Goal: Check status: Check status

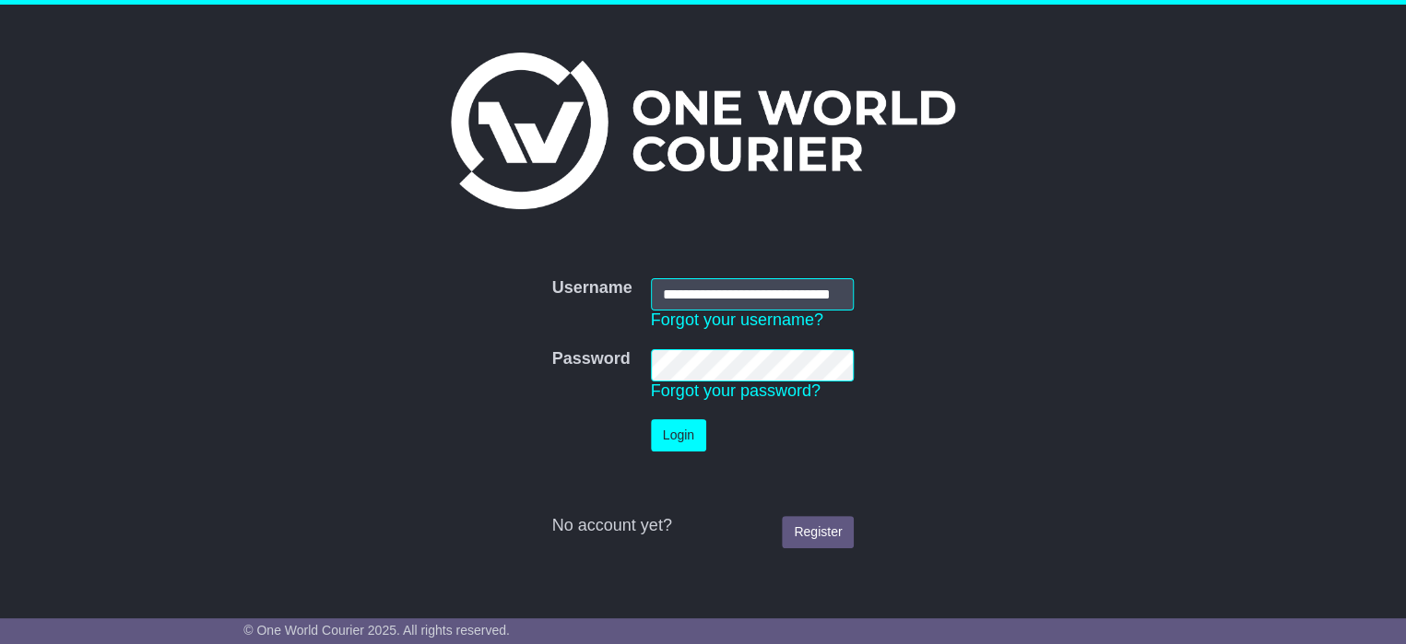
scroll to position [0, 39]
type input "**********"
click at [691, 447] on button "Login" at bounding box center [678, 436] width 55 height 32
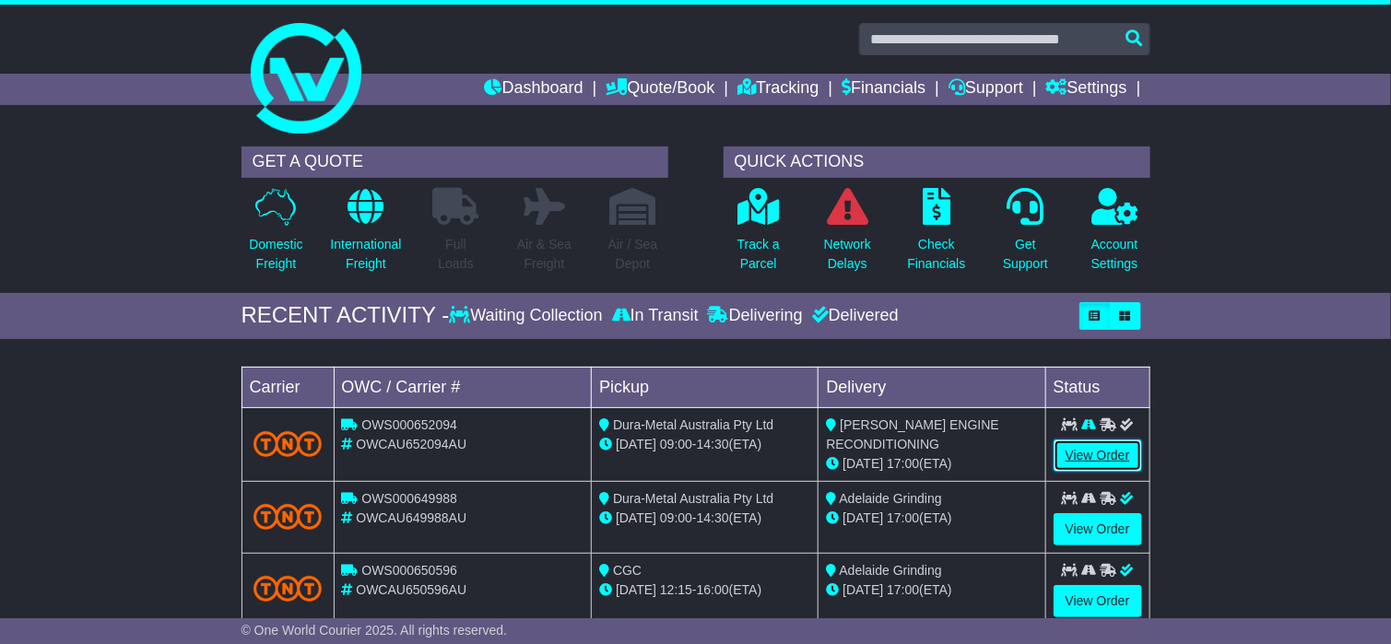
click at [1114, 452] on link "View Order" at bounding box center [1098, 456] width 89 height 32
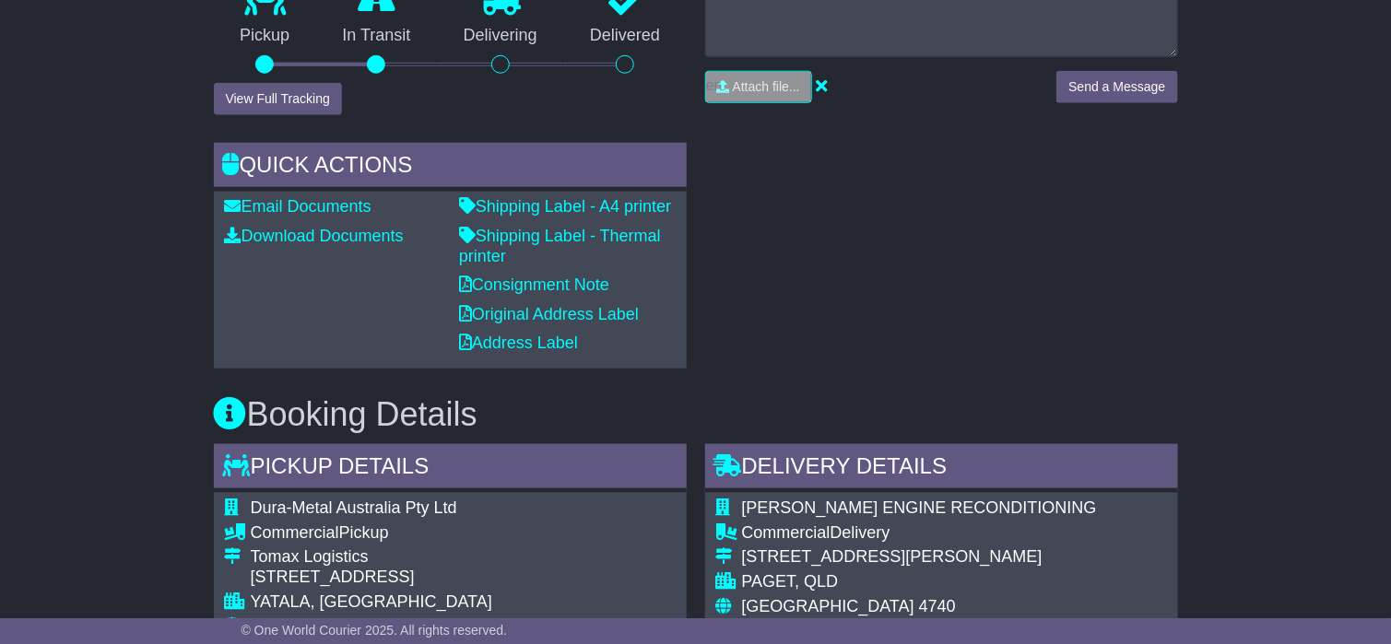
scroll to position [277, 0]
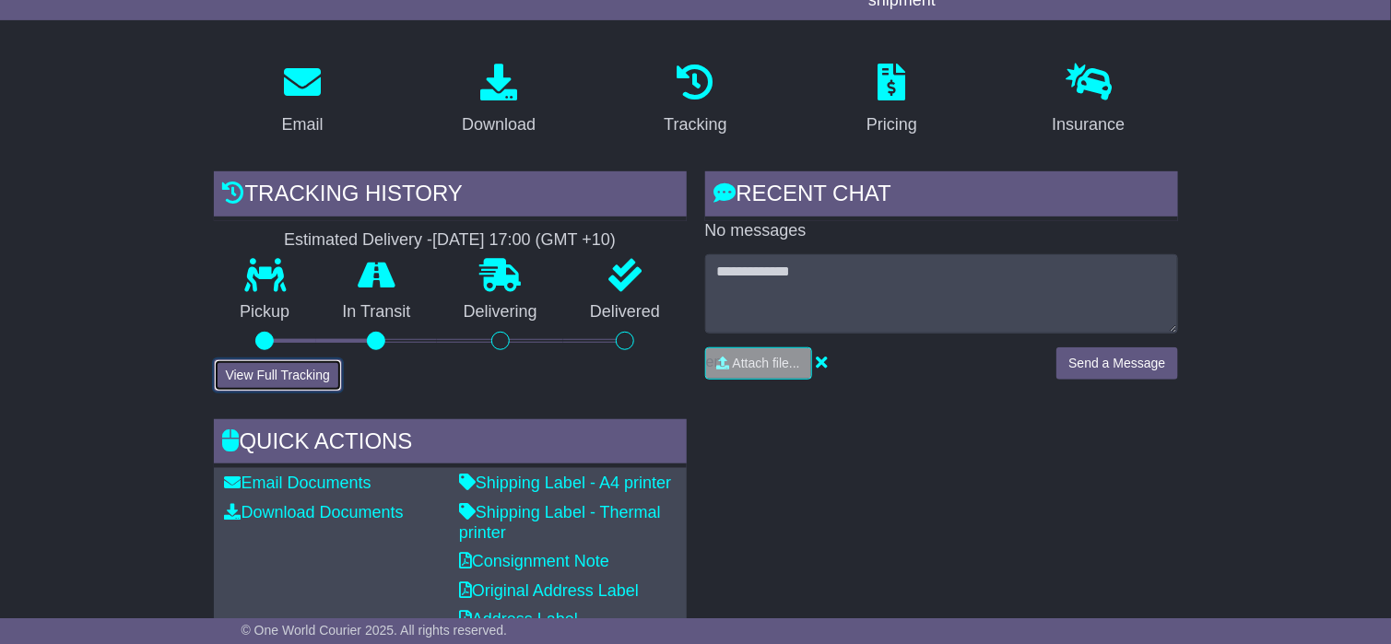
click at [287, 367] on button "View Full Tracking" at bounding box center [278, 376] width 128 height 32
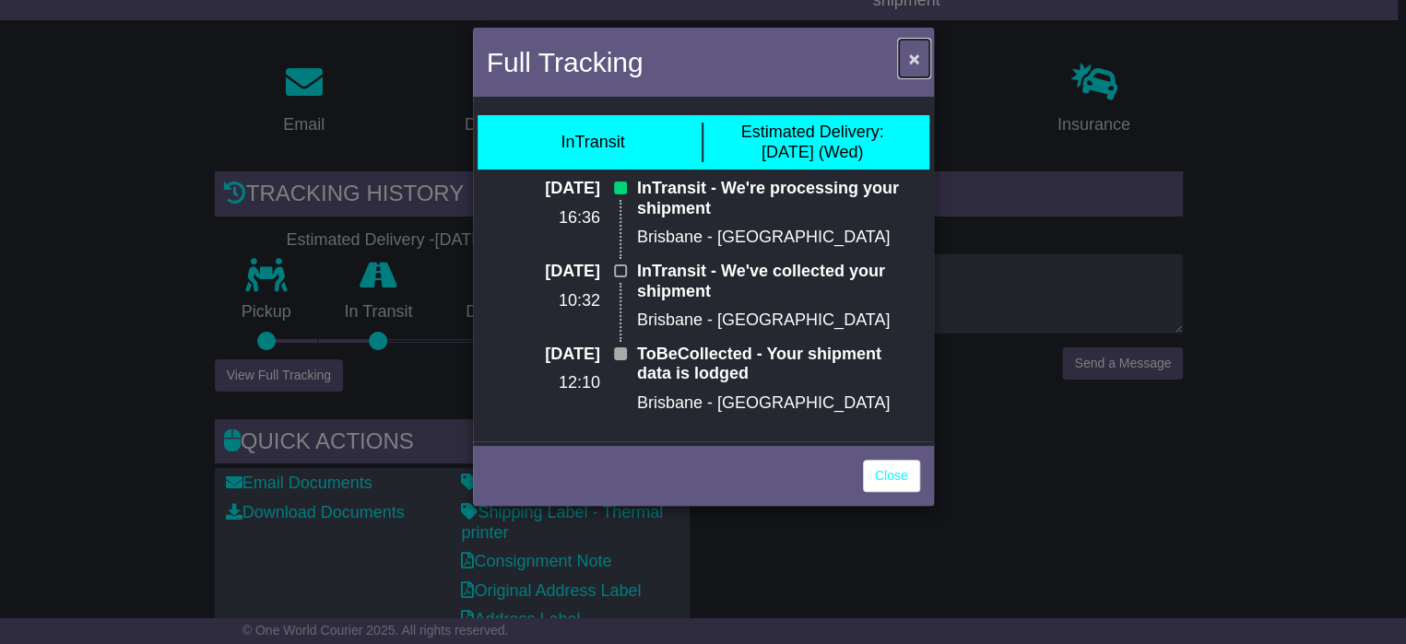
click at [911, 55] on span "×" at bounding box center [913, 58] width 11 height 21
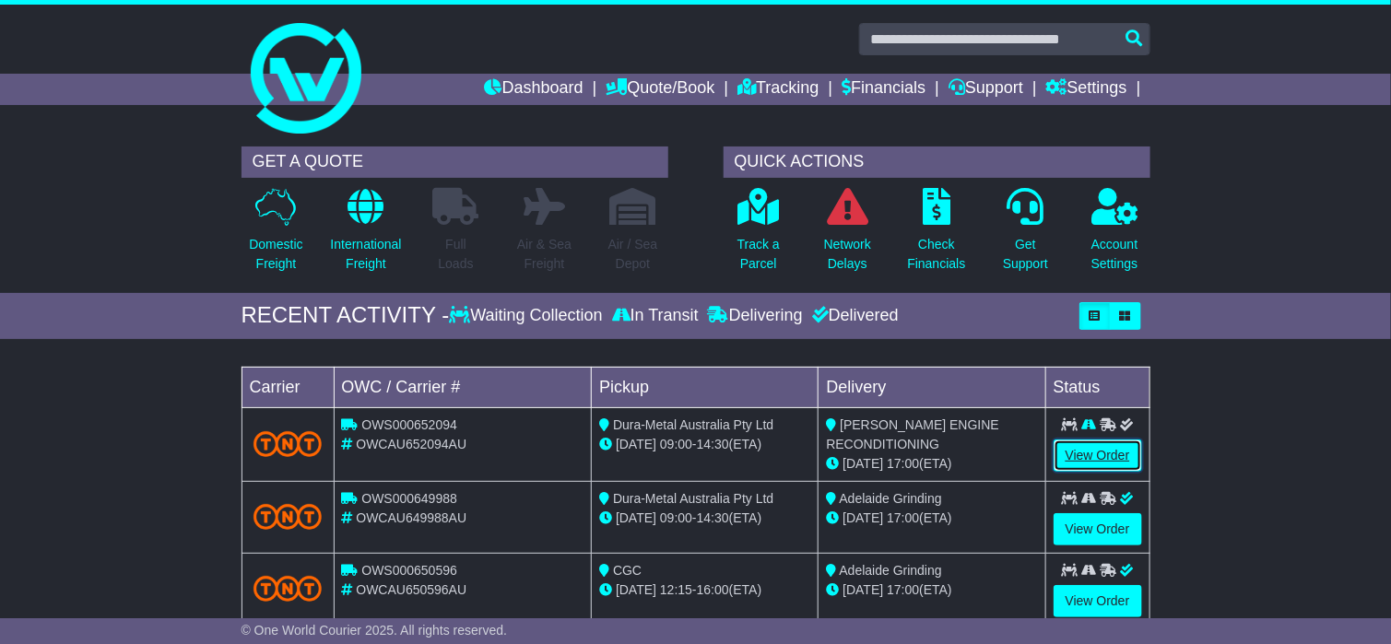
click at [1081, 449] on link "View Order" at bounding box center [1098, 456] width 89 height 32
